Goal: Transaction & Acquisition: Purchase product/service

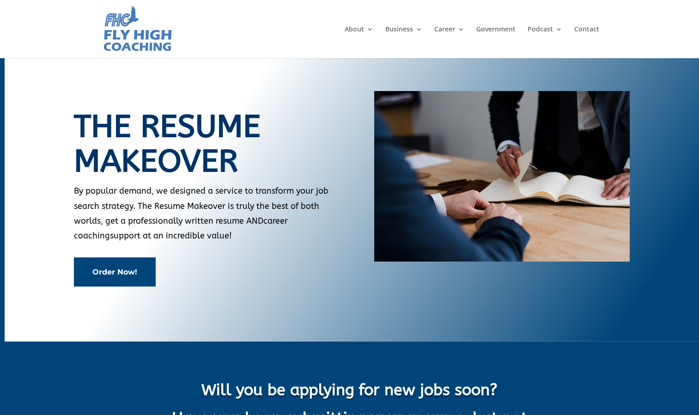
click at [130, 273] on link "Order Now!" at bounding box center [115, 271] width 82 height 29
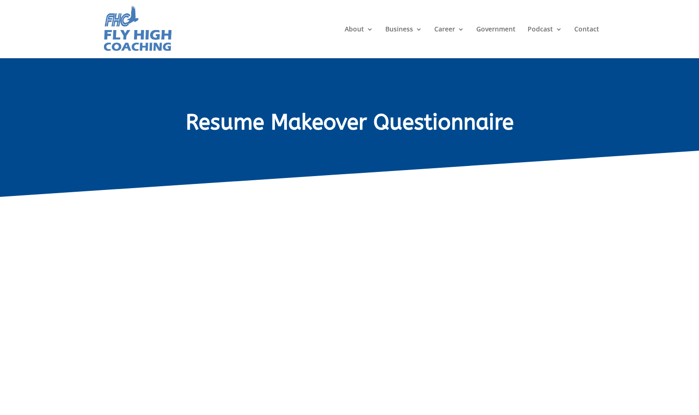
click at [145, 43] on img at bounding box center [137, 29] width 71 height 49
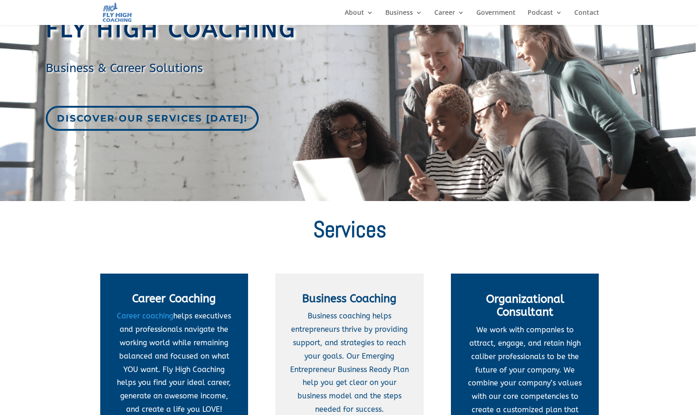
scroll to position [92, 0]
